Goal: Transaction & Acquisition: Purchase product/service

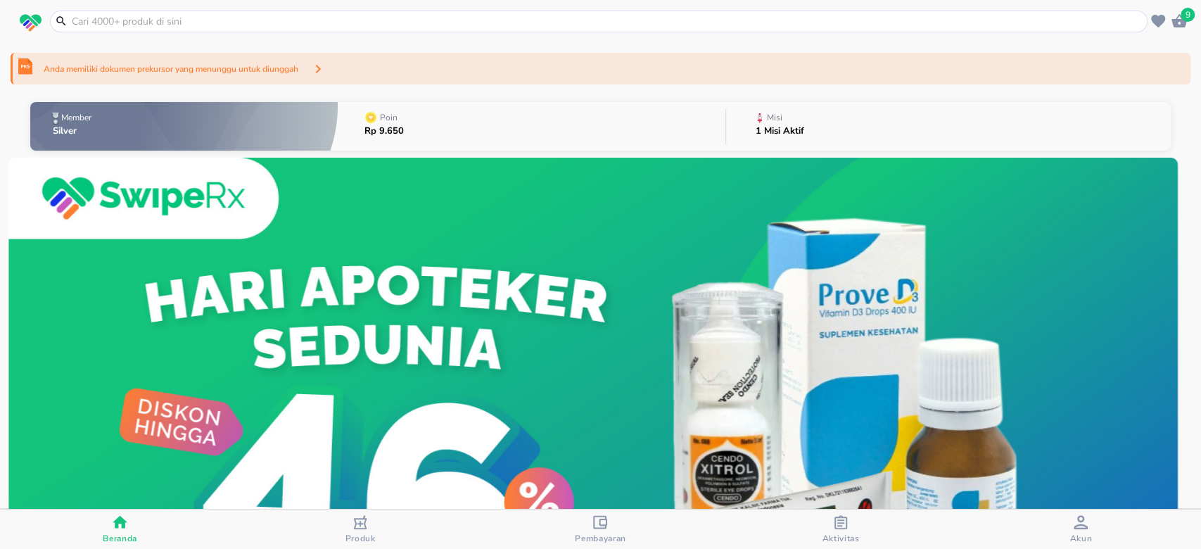
click at [843, 526] on icon "button" at bounding box center [841, 522] width 14 height 14
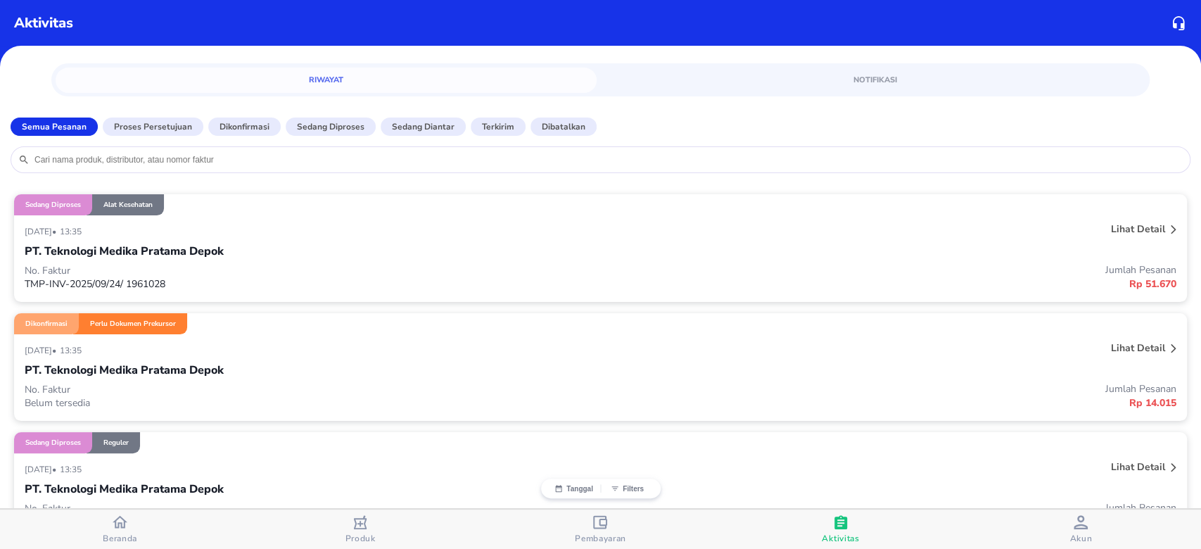
scroll to position [94, 0]
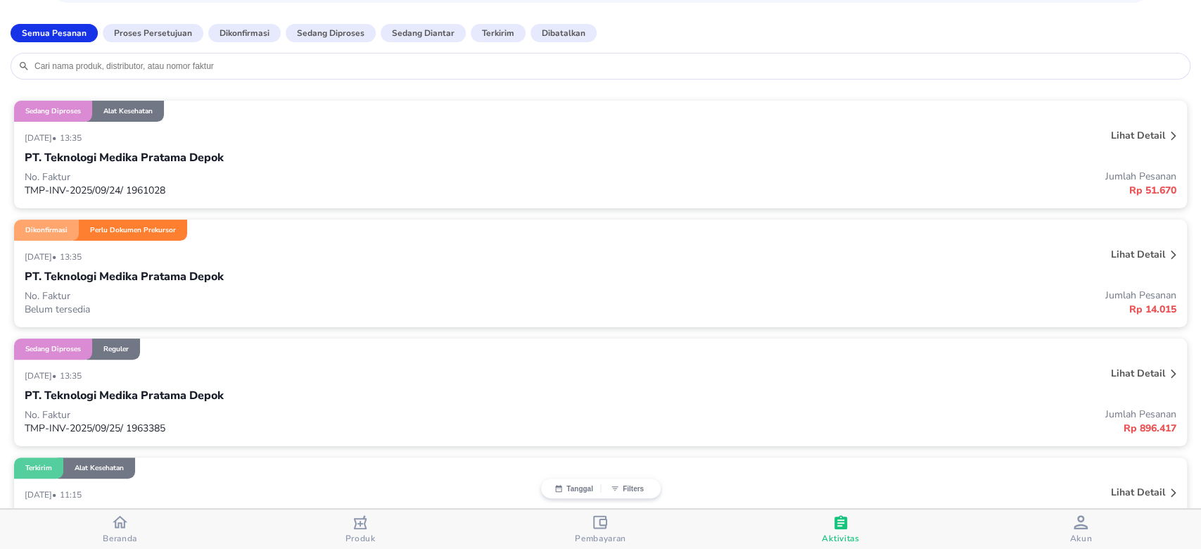
click at [295, 279] on div "PT. Teknologi Medika Pratama Depok" at bounding box center [601, 277] width 1152 height 24
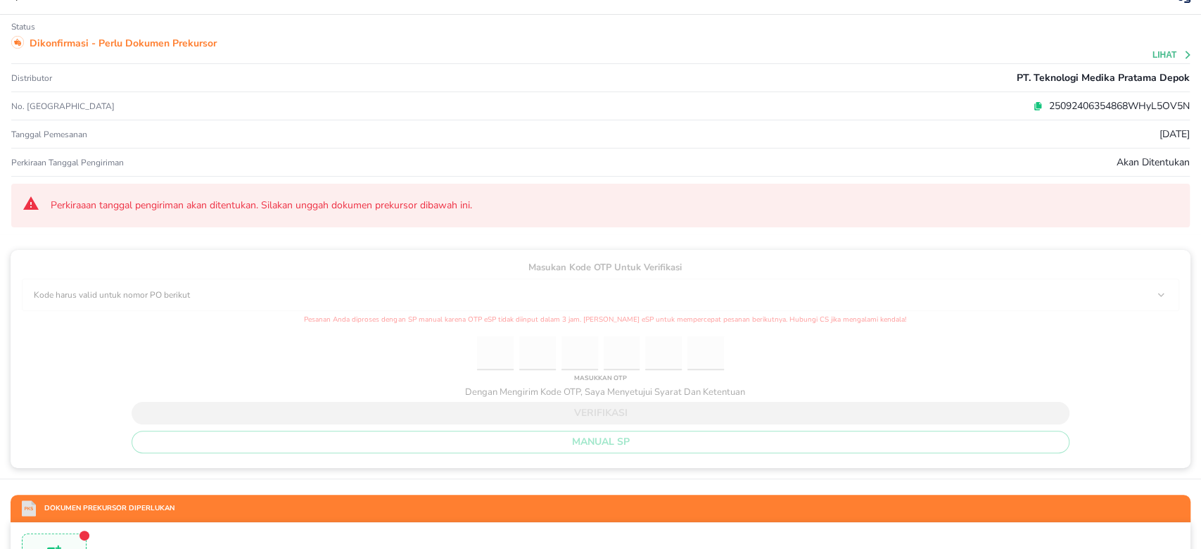
scroll to position [0, 0]
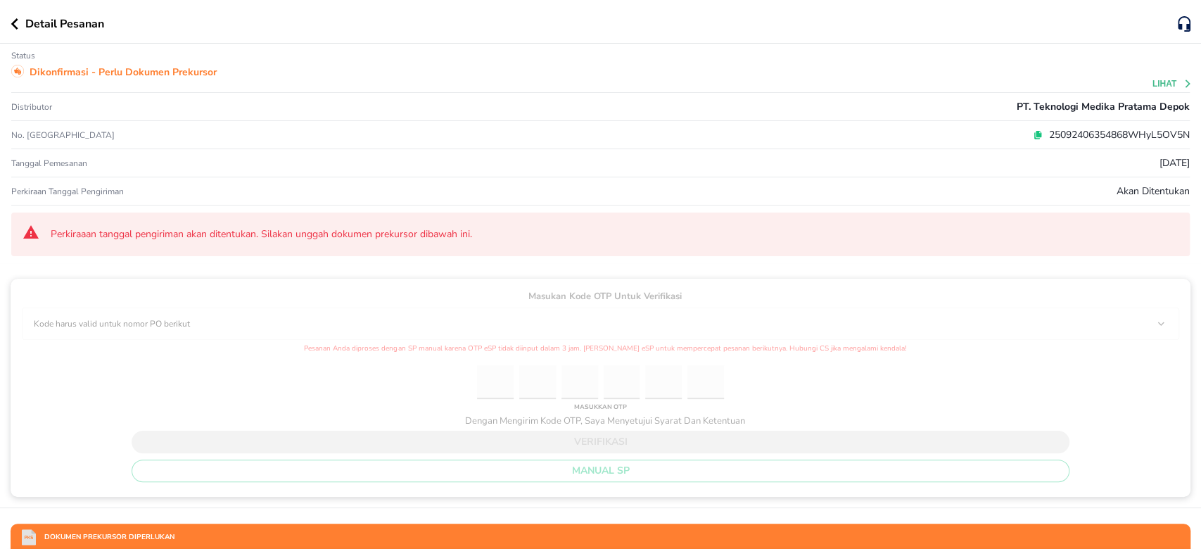
click at [20, 23] on button "button" at bounding box center [18, 23] width 15 height 11
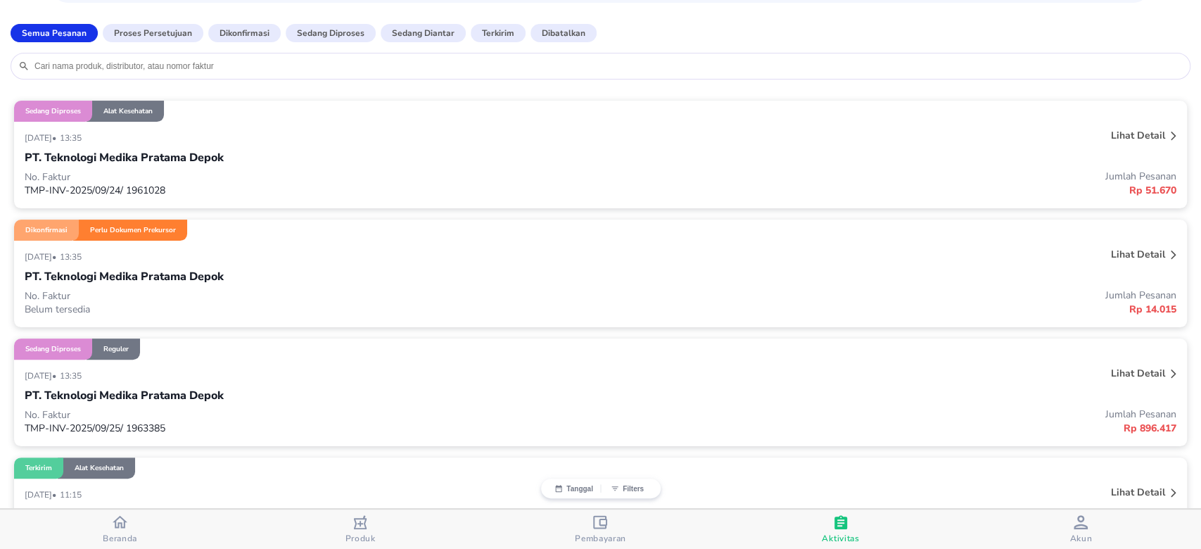
click at [121, 528] on icon "button" at bounding box center [120, 521] width 15 height 15
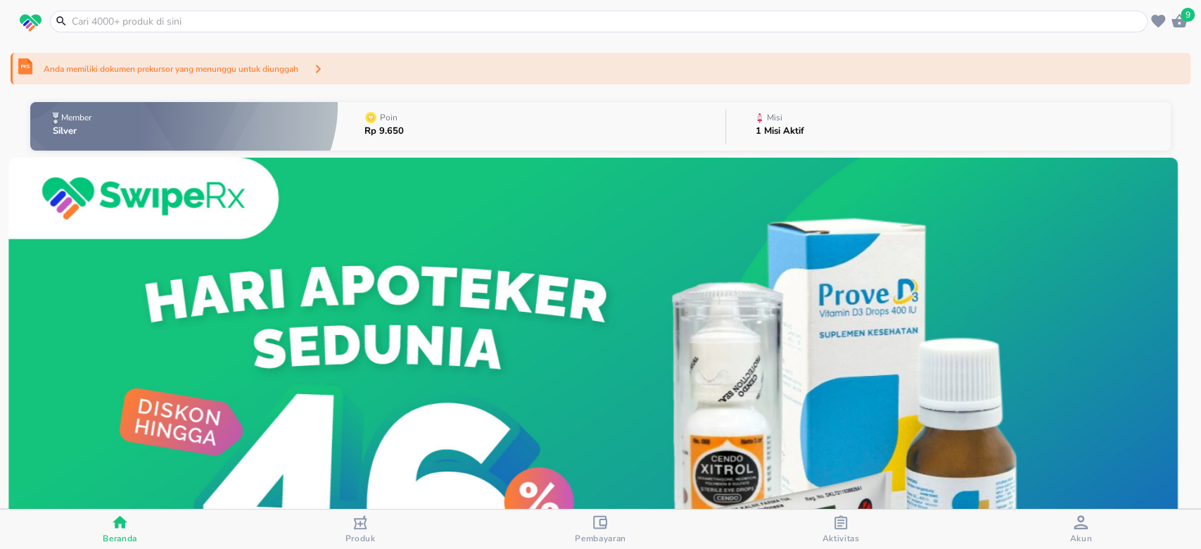
click at [1179, 21] on icon "button" at bounding box center [1178, 20] width 15 height 13
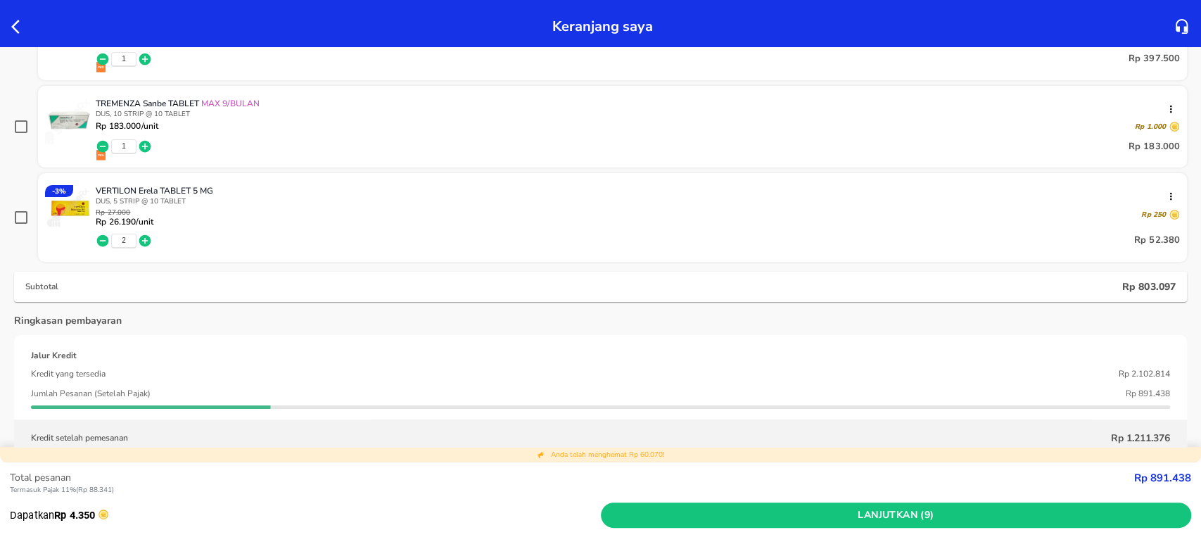
scroll to position [375, 0]
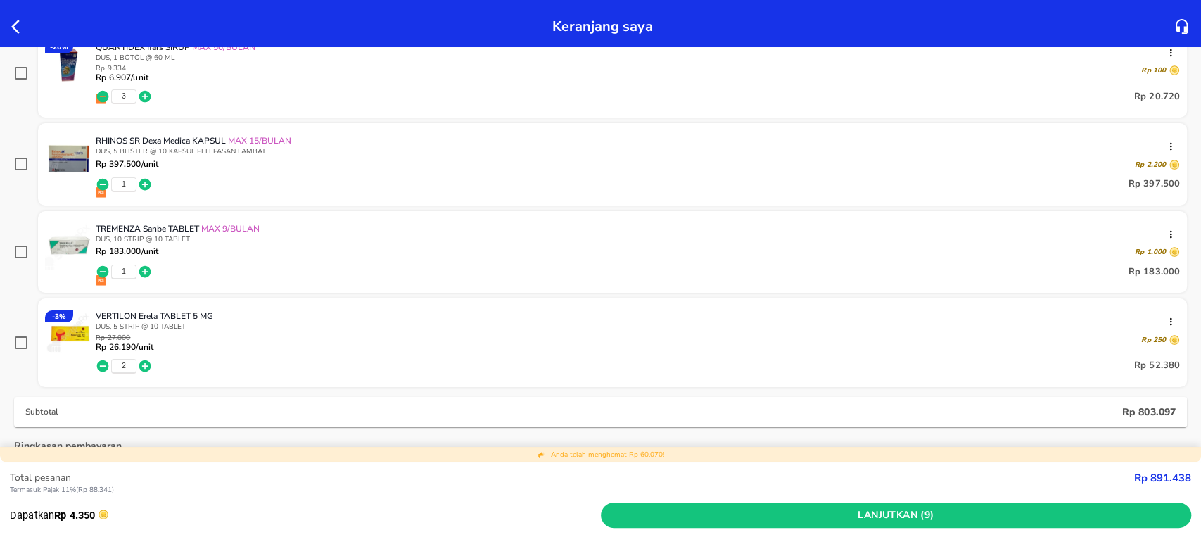
click at [0, 115] on div "Dapatkan produknya tanggal [DATE] Checkout sebelum jam cut-off untuk pengiriman…" at bounding box center [600, 272] width 1201 height 846
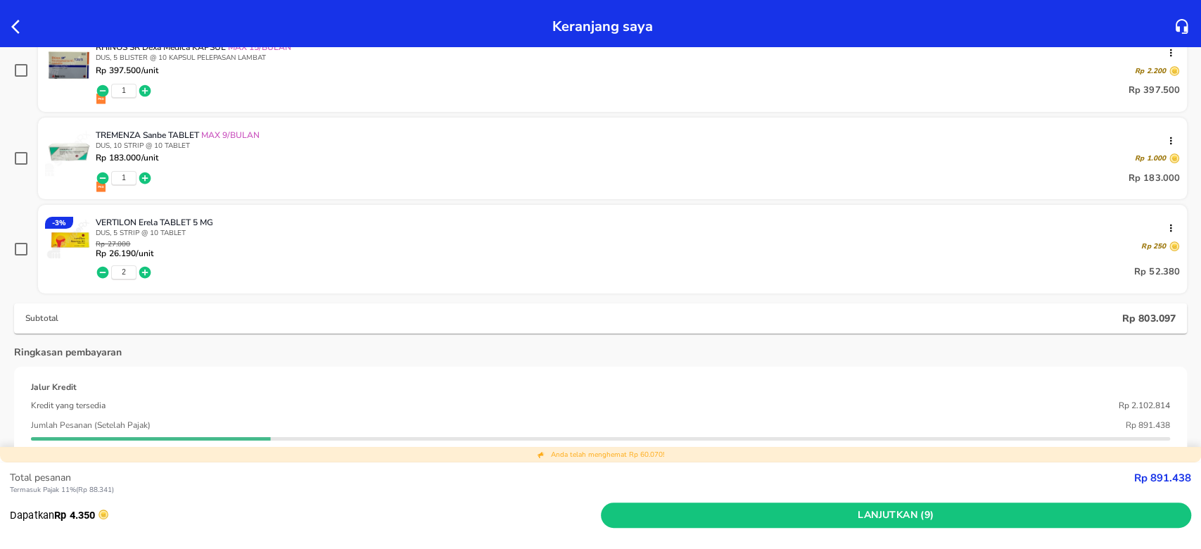
scroll to position [0, 0]
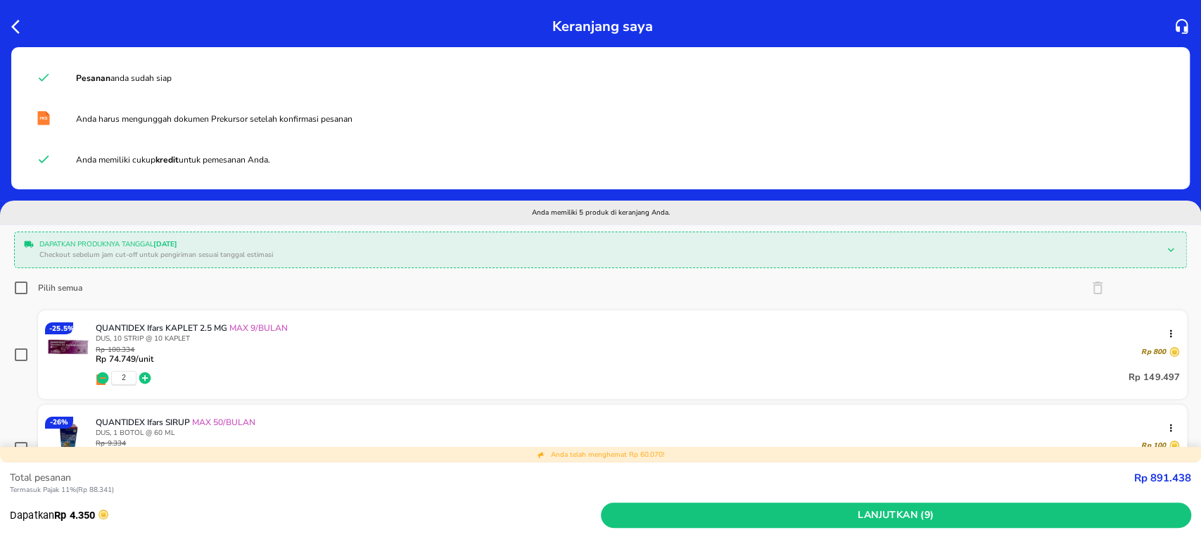
click at [11, 25] on icon "button" at bounding box center [19, 26] width 17 height 17
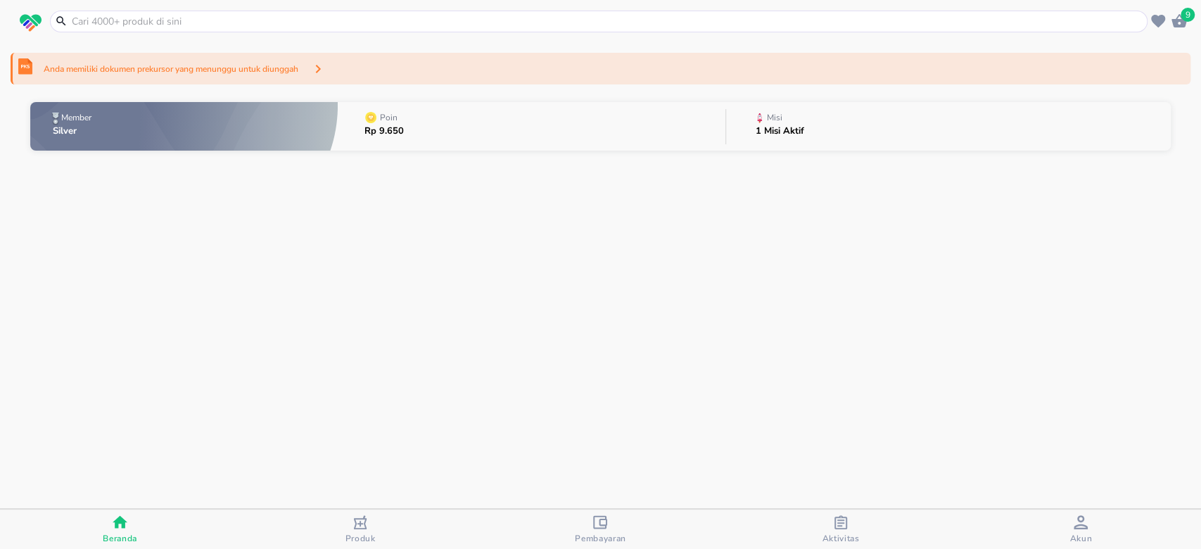
click at [847, 528] on div "button" at bounding box center [841, 524] width 14 height 18
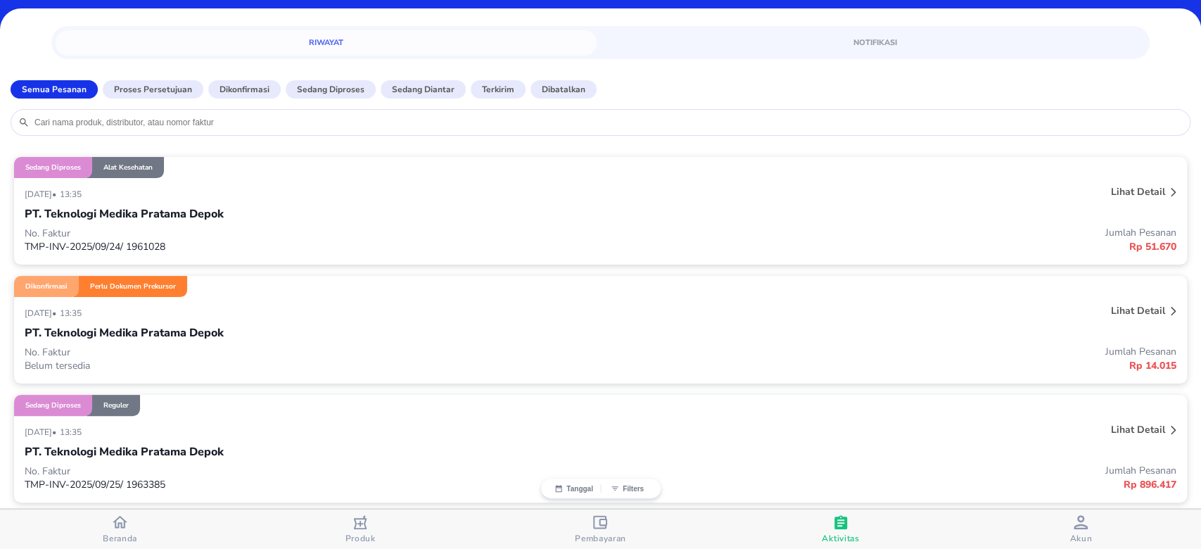
scroll to position [94, 0]
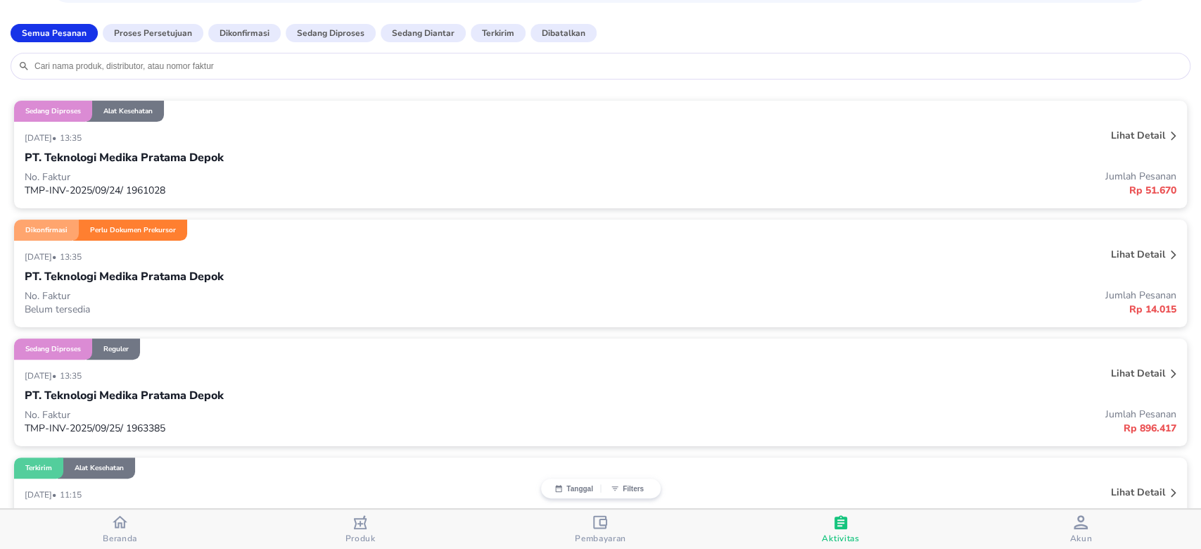
click at [99, 297] on p "No. Faktur" at bounding box center [313, 295] width 576 height 13
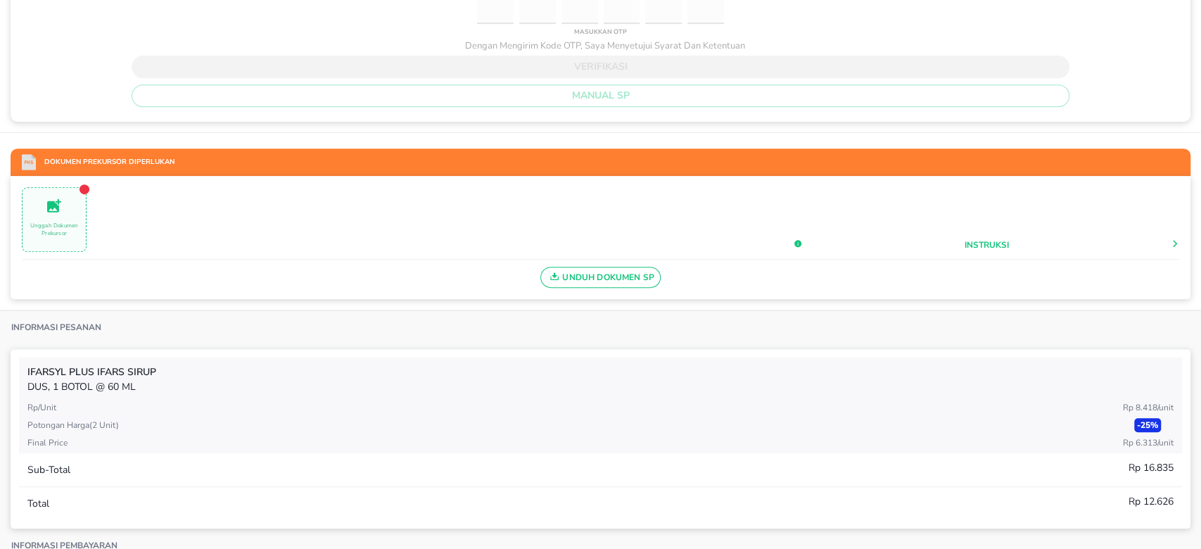
scroll to position [0, 0]
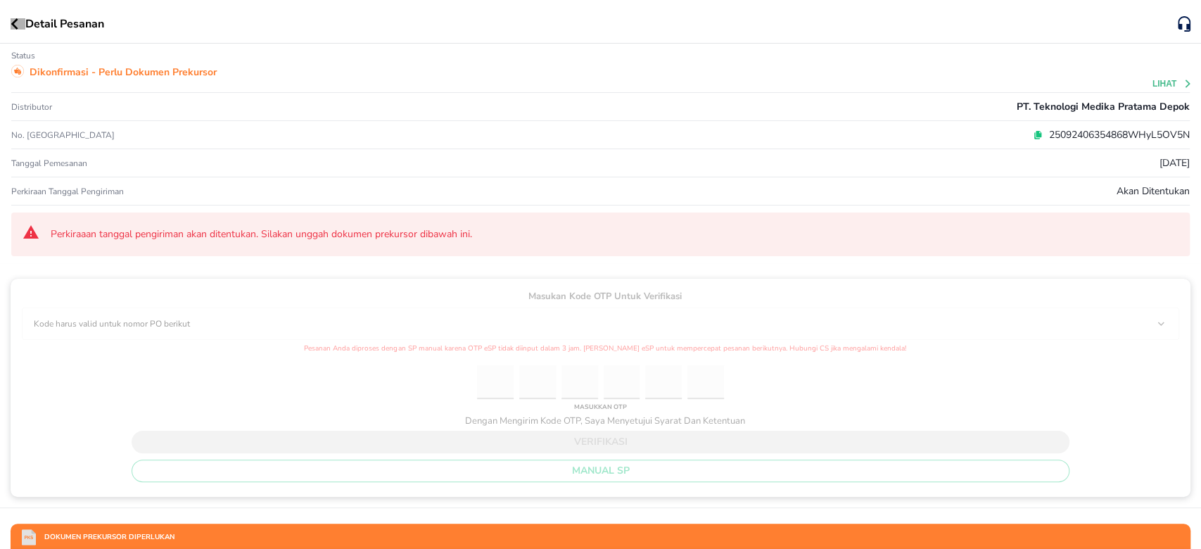
click at [18, 29] on button "button" at bounding box center [18, 23] width 15 height 11
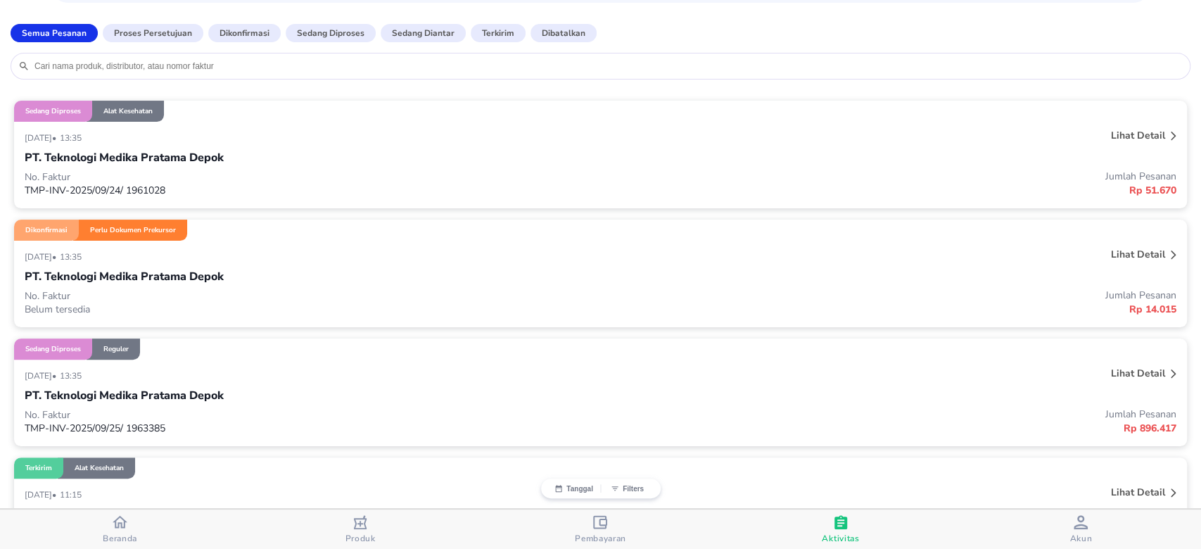
click at [241, 267] on div "PT. Teknologi Medika Pratama Depok" at bounding box center [601, 277] width 1152 height 24
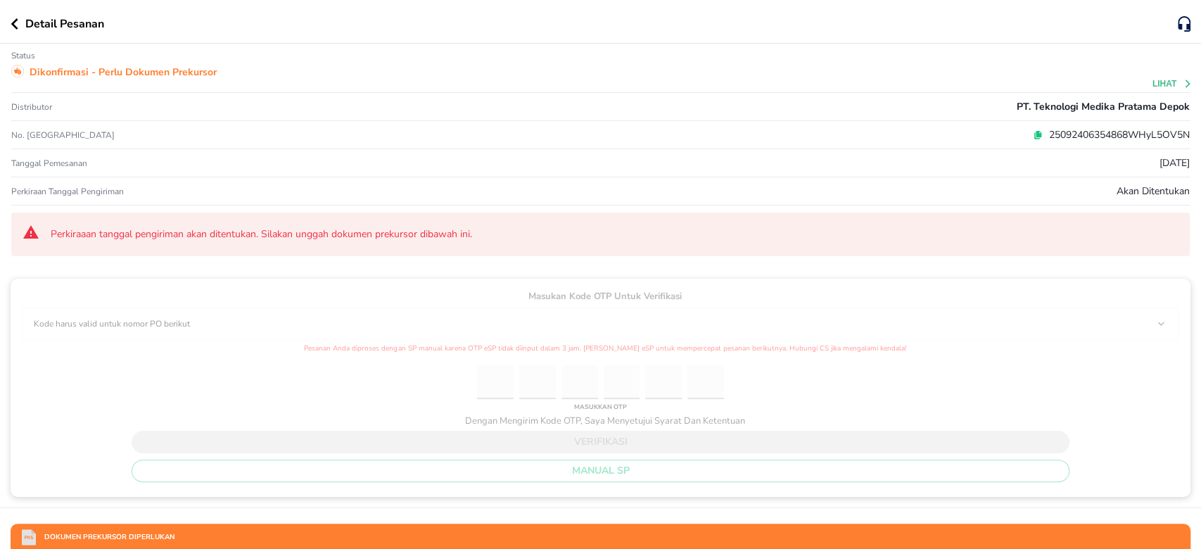
click at [18, 25] on button "button" at bounding box center [18, 23] width 15 height 11
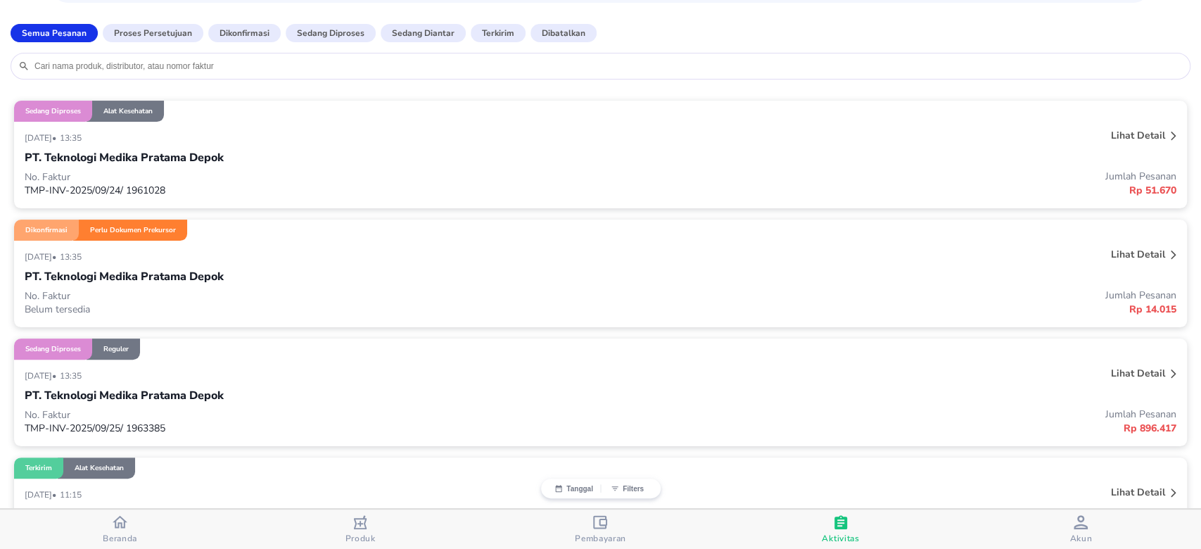
click at [119, 526] on icon "button" at bounding box center [120, 521] width 15 height 15
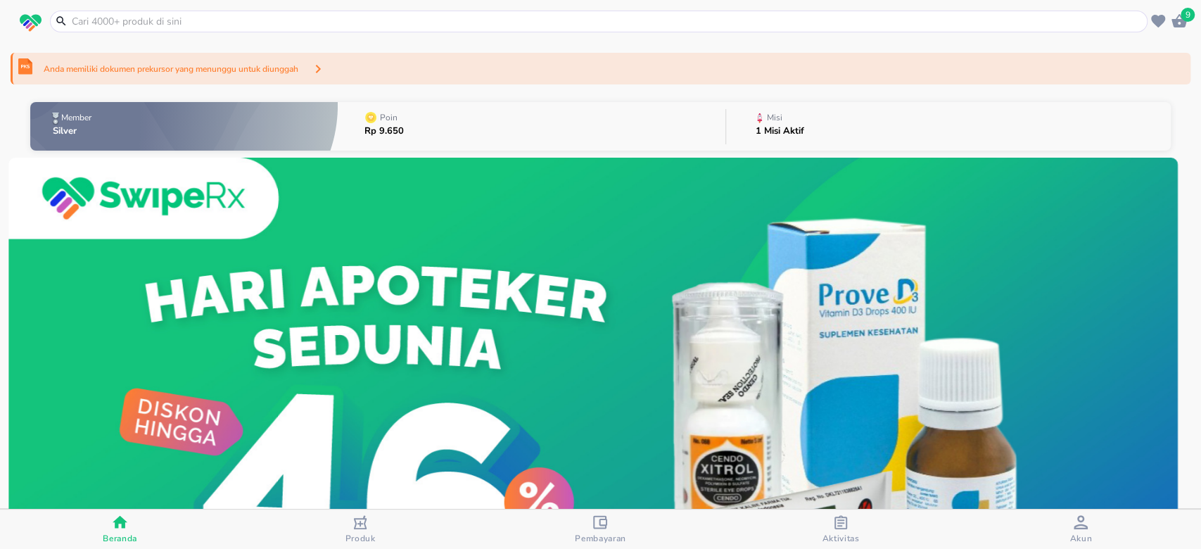
click at [1175, 22] on icon "button" at bounding box center [1178, 20] width 15 height 13
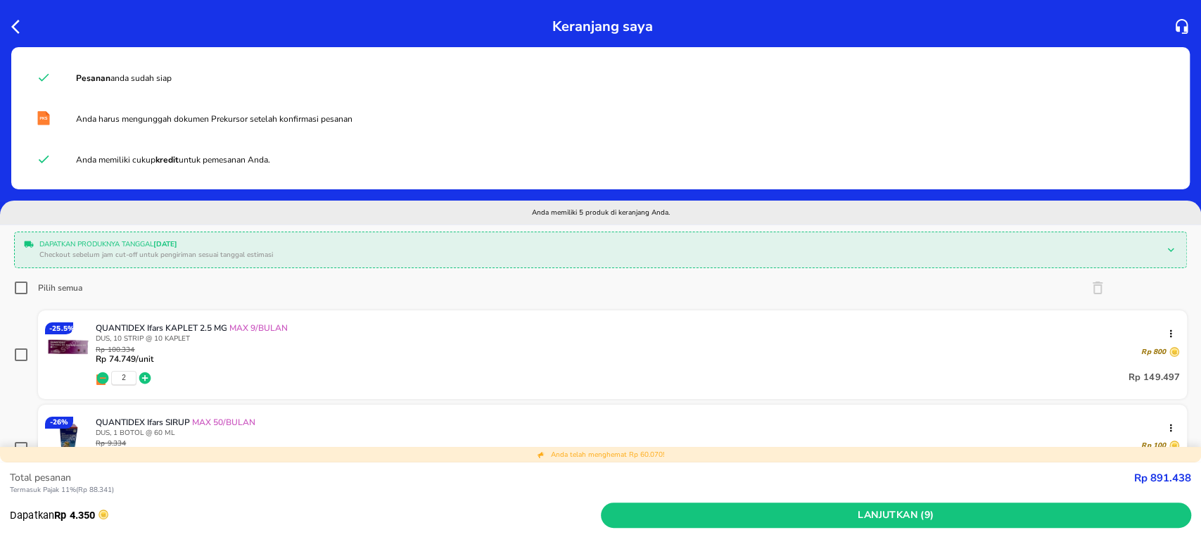
click at [18, 288] on input "Pilih semua" at bounding box center [21, 288] width 14 height 14
checkbox input "true"
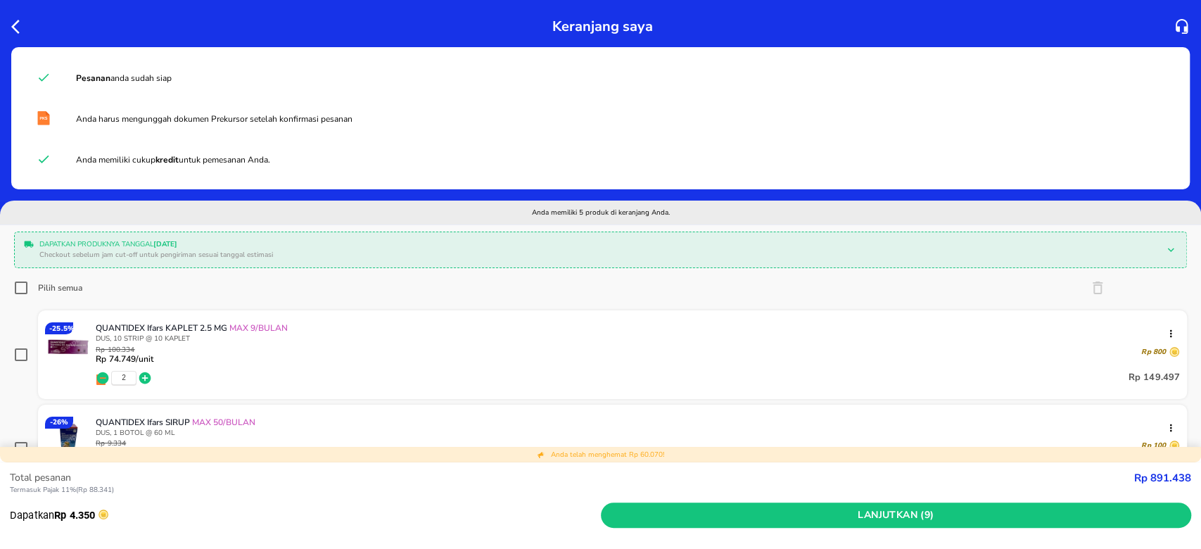
checkbox input "true"
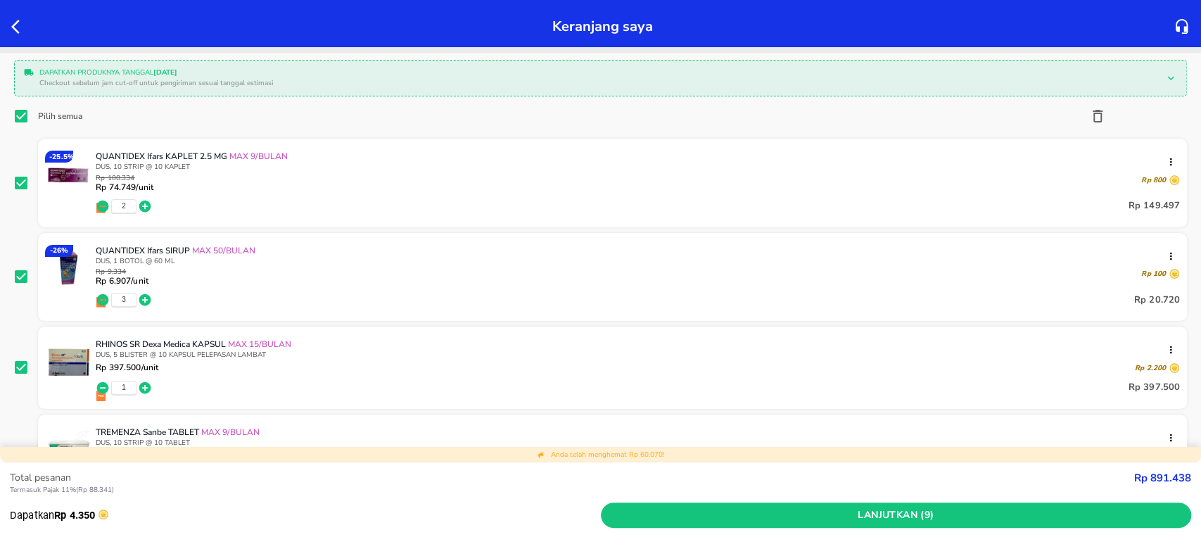
scroll to position [94, 0]
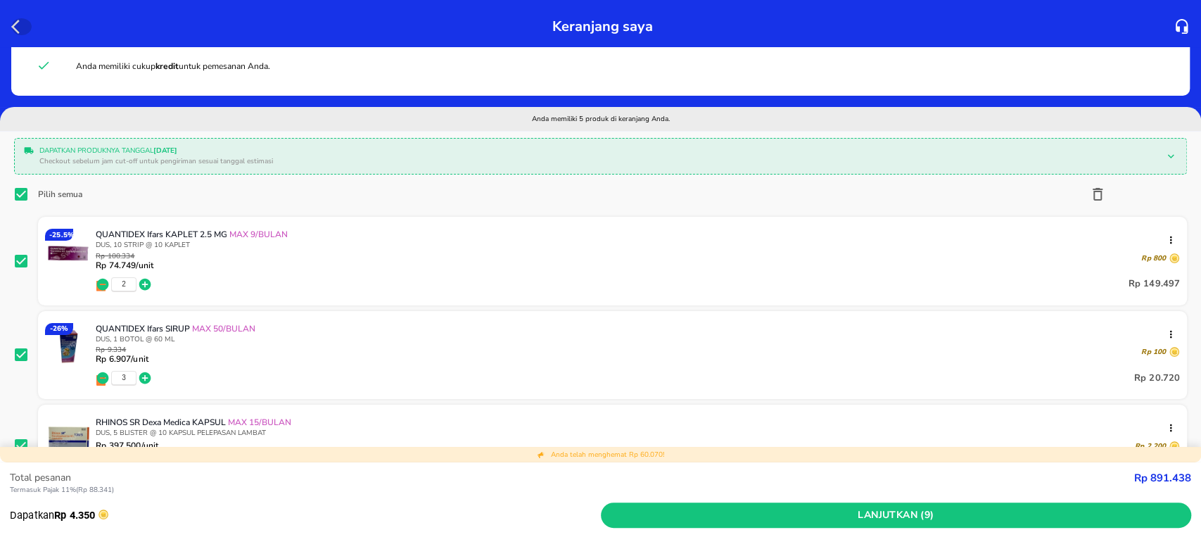
click at [13, 20] on icon "button" at bounding box center [19, 26] width 17 height 17
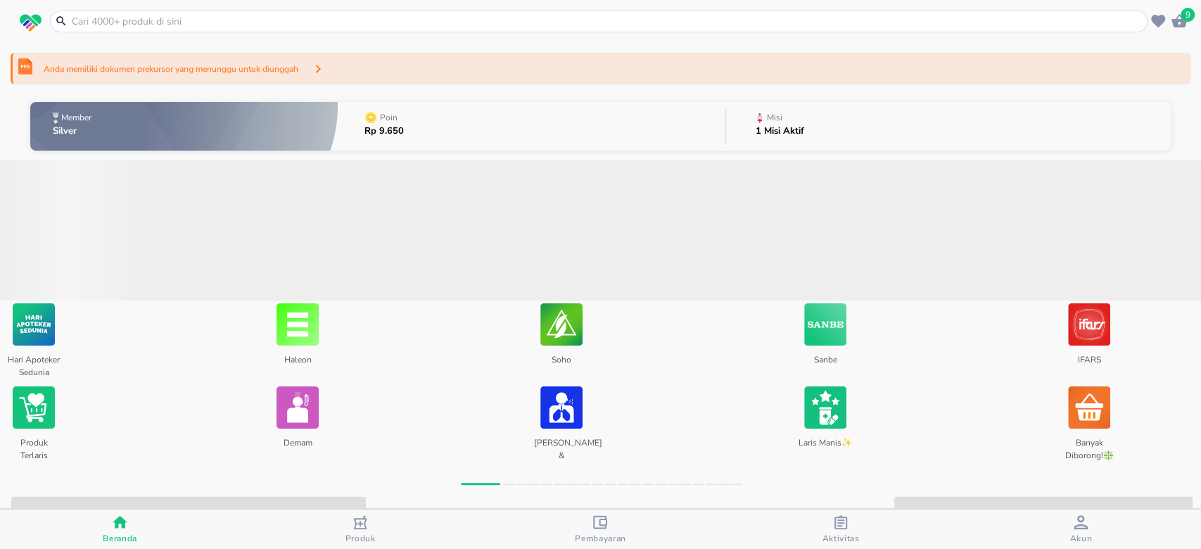
click at [839, 531] on div "button" at bounding box center [841, 524] width 14 height 18
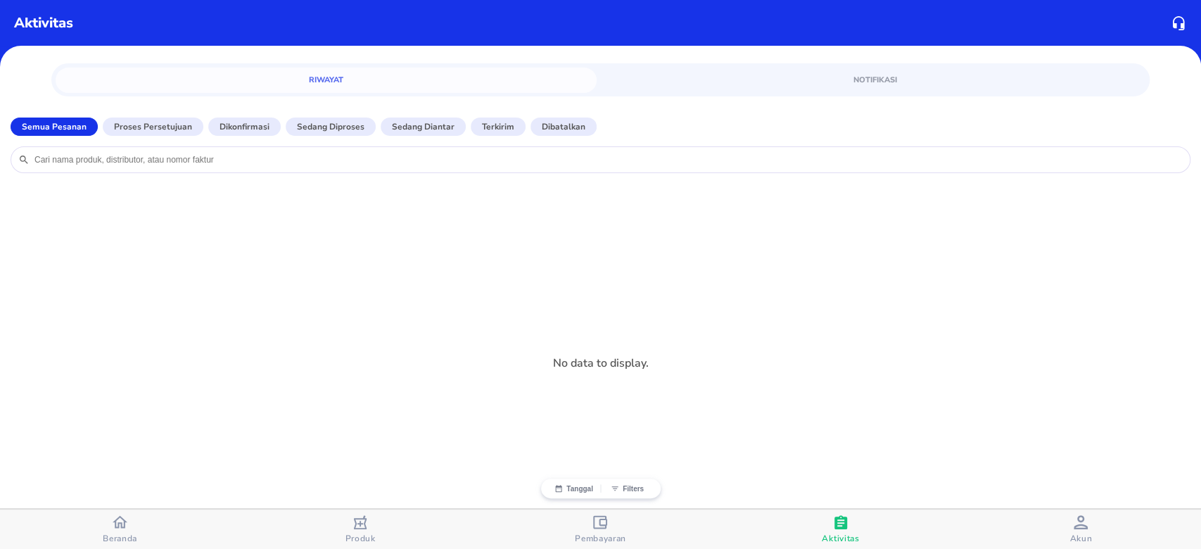
click at [110, 525] on div "Beranda" at bounding box center [120, 529] width 34 height 30
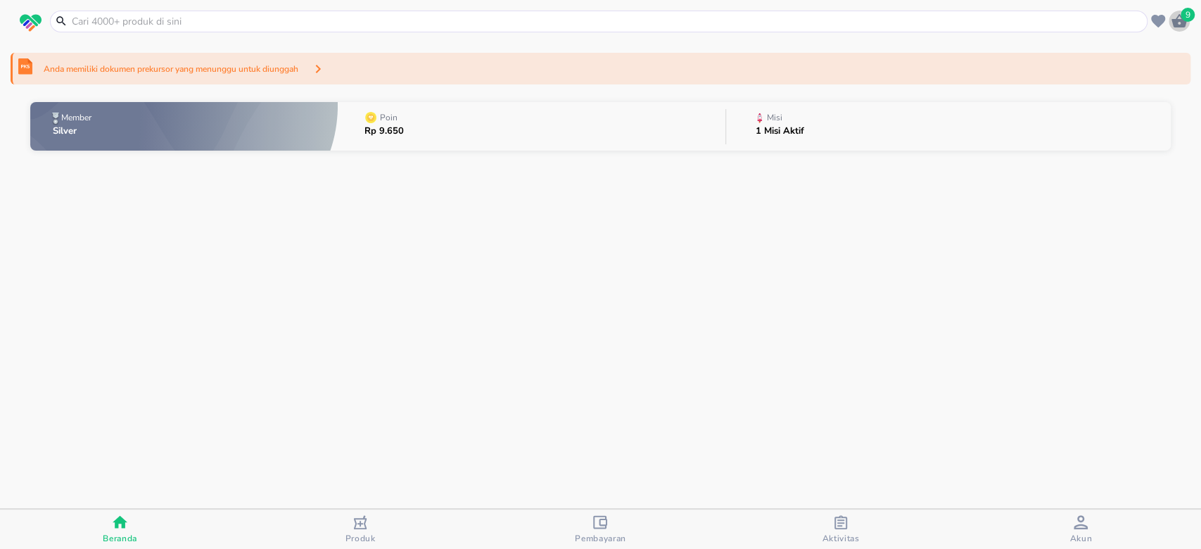
click at [1192, 17] on span "9" at bounding box center [1188, 15] width 14 height 14
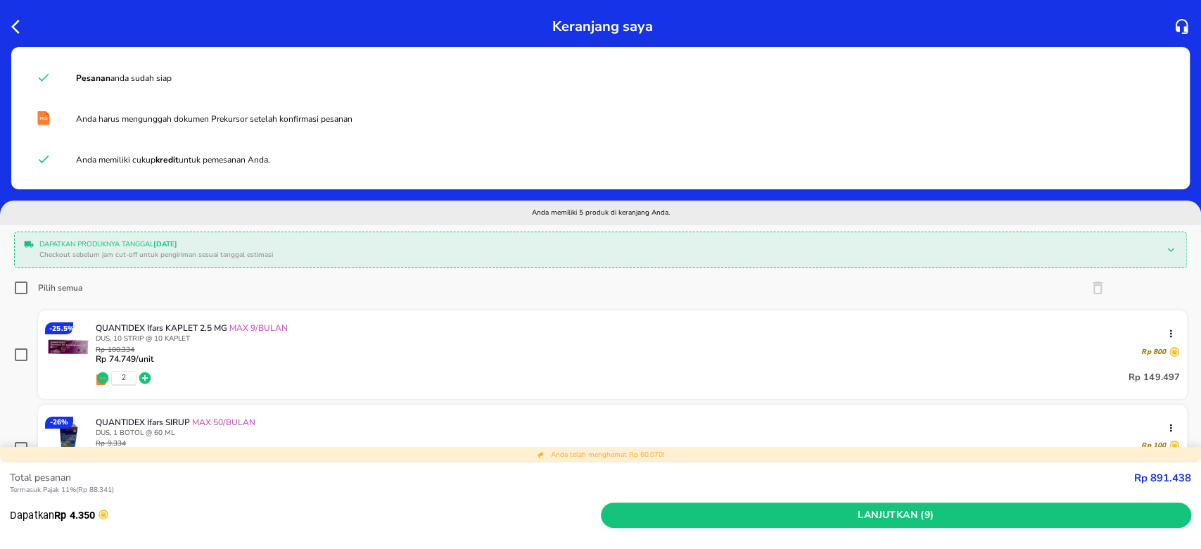
click at [23, 20] on icon "button" at bounding box center [19, 26] width 17 height 17
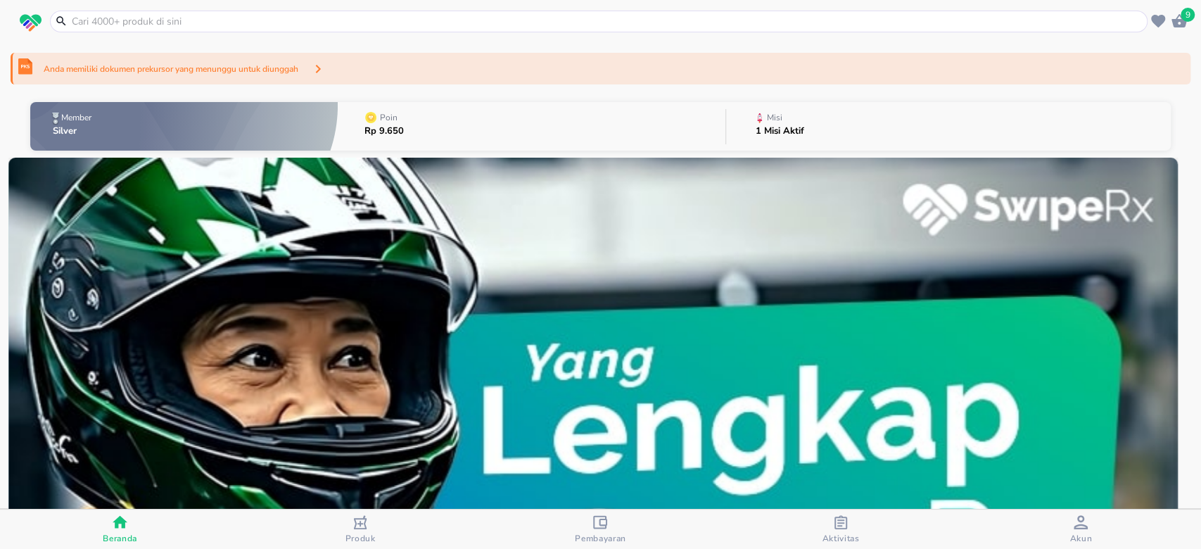
click at [1183, 20] on span "9" at bounding box center [1188, 15] width 14 height 14
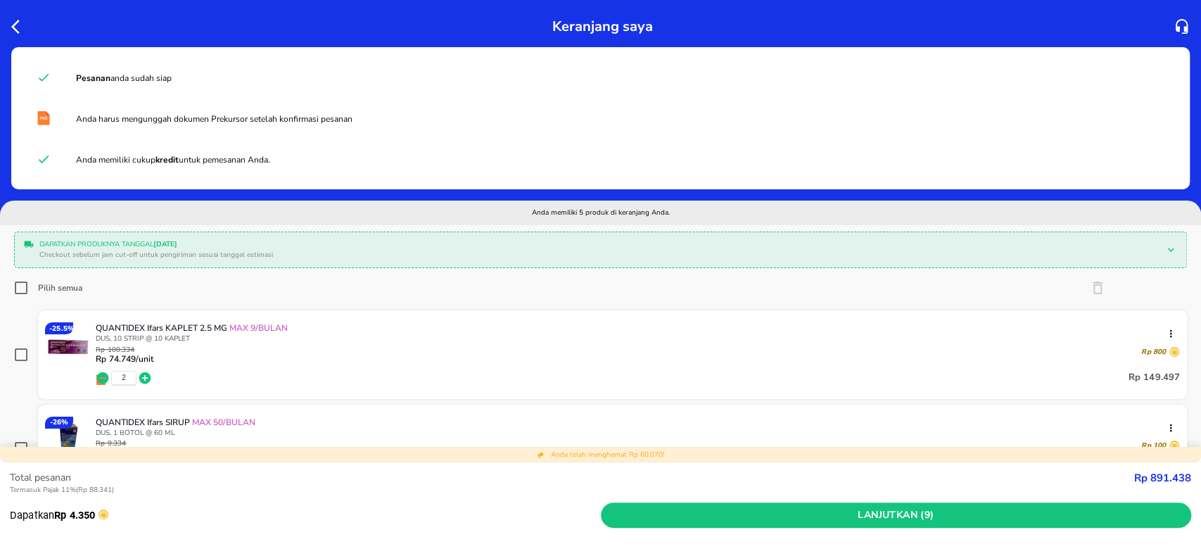
click at [23, 22] on icon "button" at bounding box center [19, 26] width 17 height 17
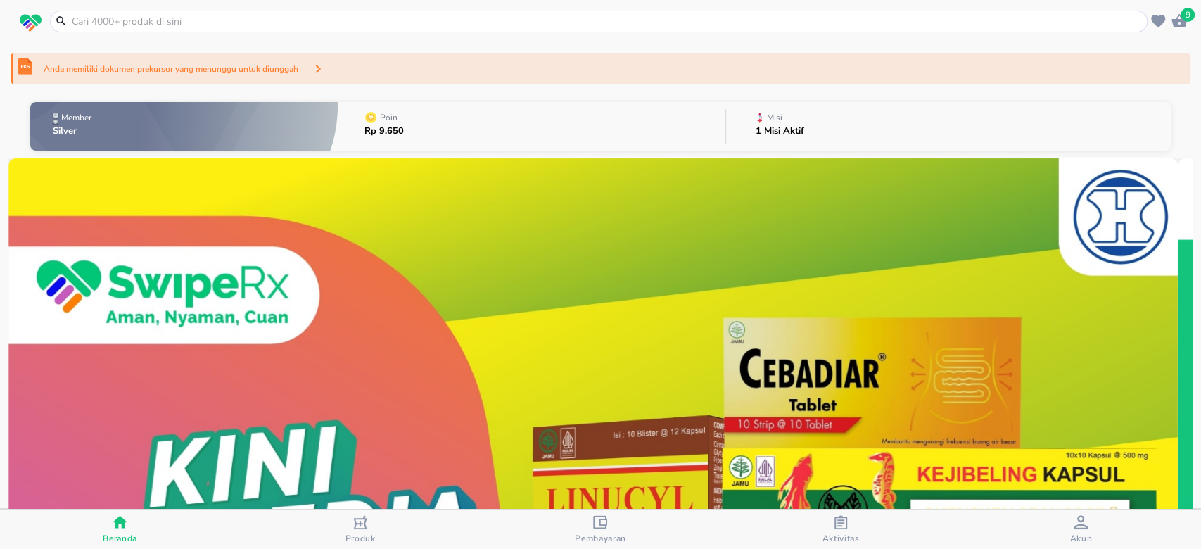
click at [0, 25] on header "9" at bounding box center [600, 21] width 1201 height 42
